Goal: Task Accomplishment & Management: Complete application form

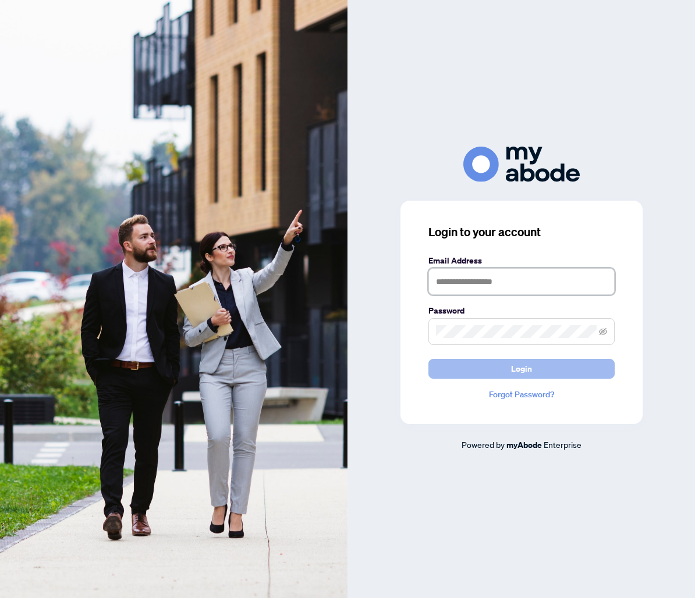
type input "**********"
click at [563, 374] on button "Login" at bounding box center [521, 369] width 186 height 20
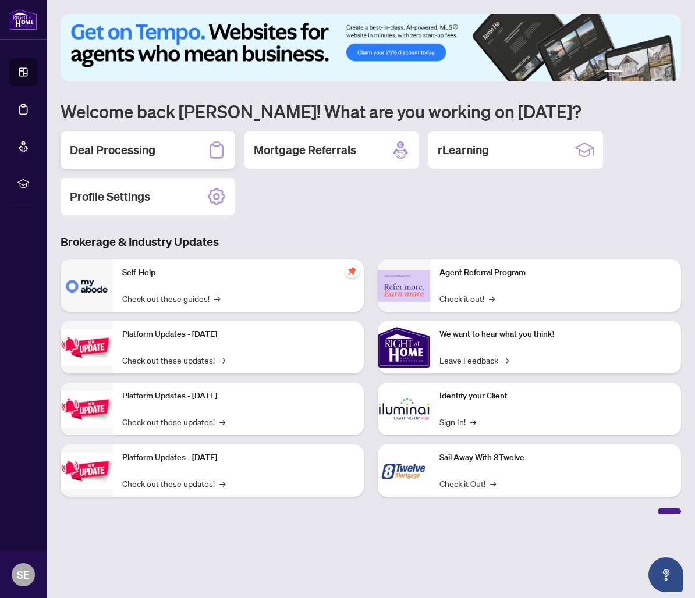
click at [154, 151] on h2 "Deal Processing" at bounding box center [113, 150] width 86 height 16
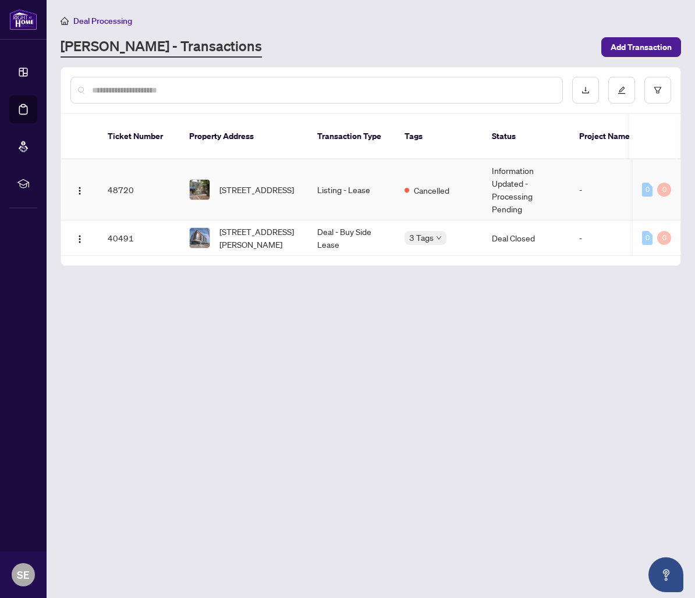
click at [266, 183] on span "3-170 Bowood Ave, Toronto, Ontario M4N 1Y6, Canada" at bounding box center [256, 189] width 75 height 13
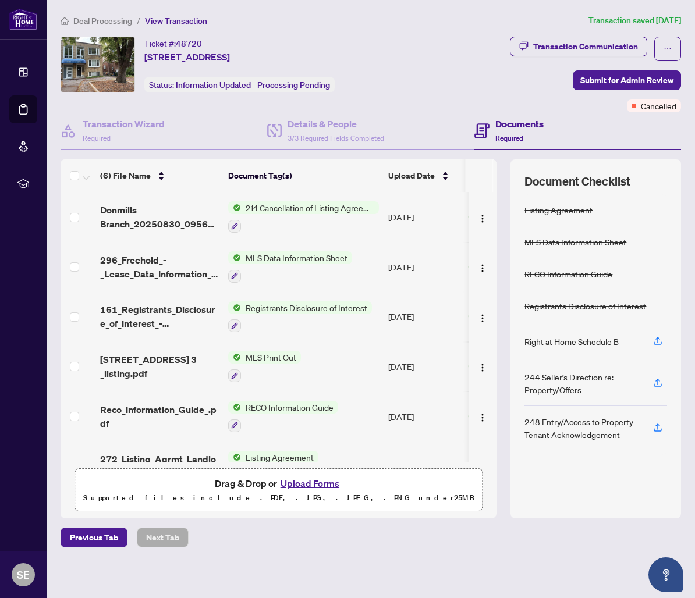
scroll to position [29, 0]
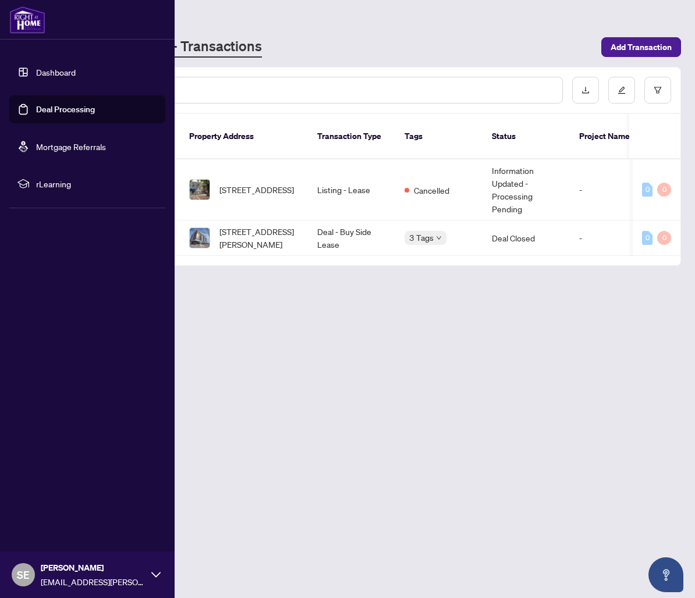
click at [38, 68] on link "Dashboard" at bounding box center [56, 72] width 40 height 10
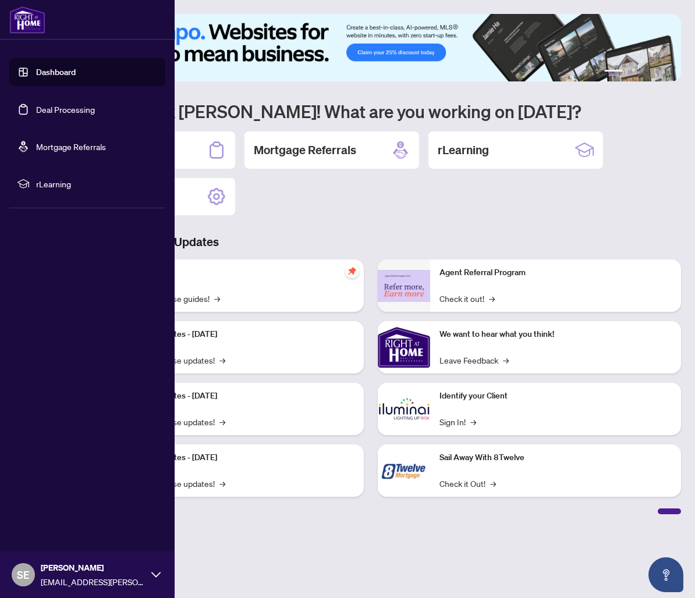
click at [50, 107] on link "Deal Processing" at bounding box center [65, 109] width 59 height 10
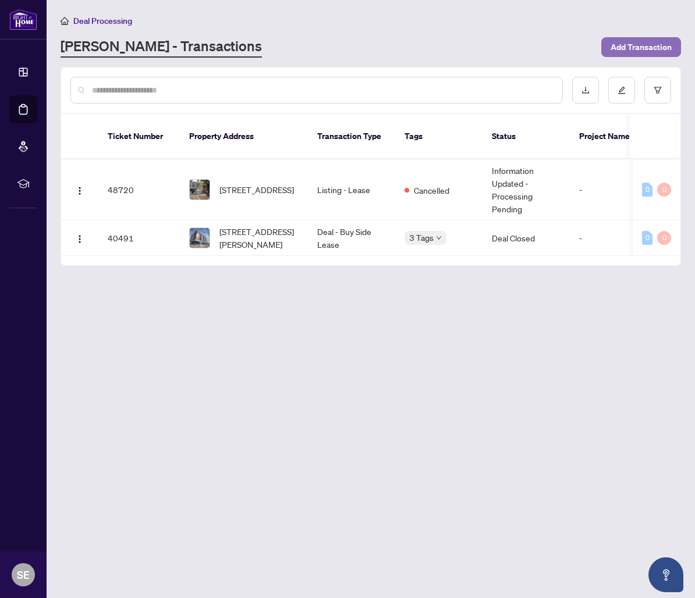
click at [621, 48] on span "Add Transaction" at bounding box center [641, 47] width 61 height 19
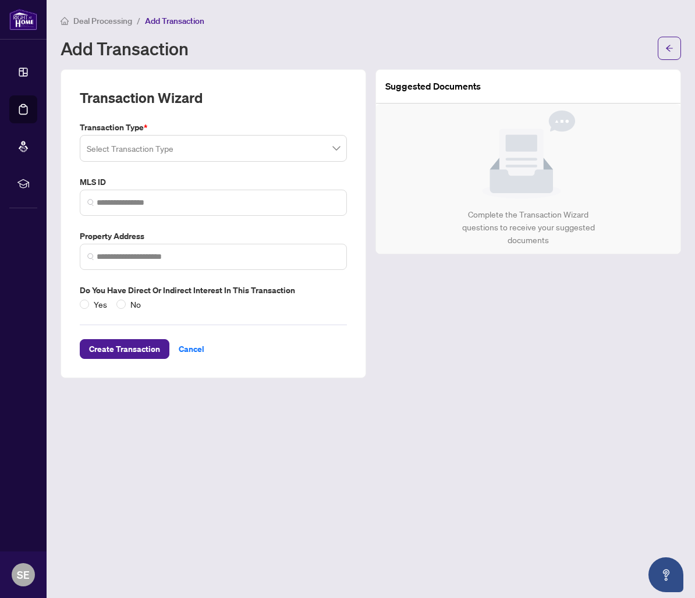
click at [327, 145] on input "search" at bounding box center [208, 150] width 243 height 26
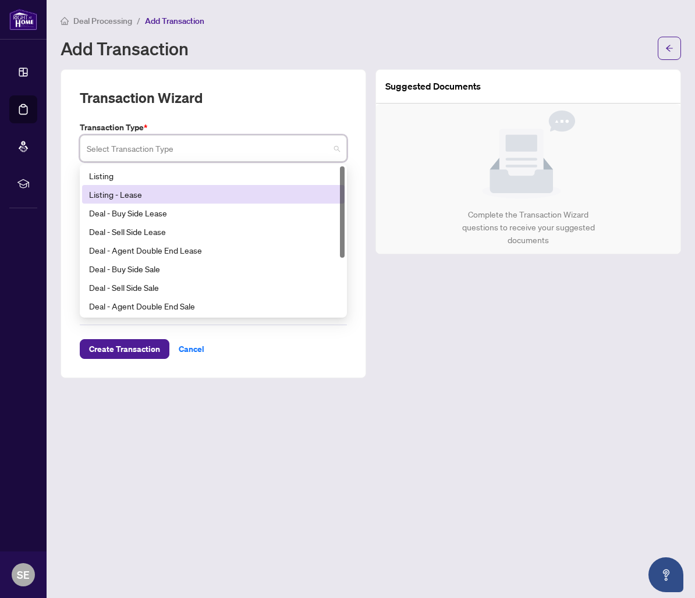
click at [282, 191] on div "Listing - Lease" at bounding box center [213, 194] width 249 height 13
